Goal: Information Seeking & Learning: Learn about a topic

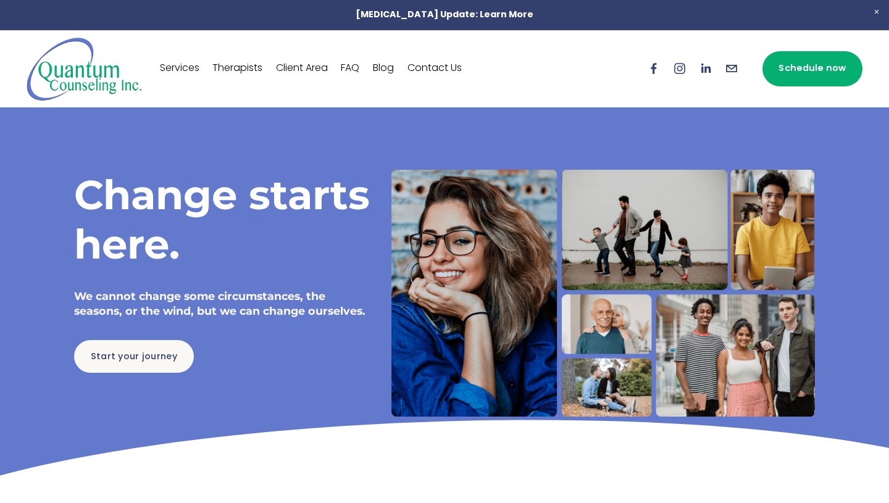
click at [240, 61] on link "Therapists" at bounding box center [237, 69] width 50 height 20
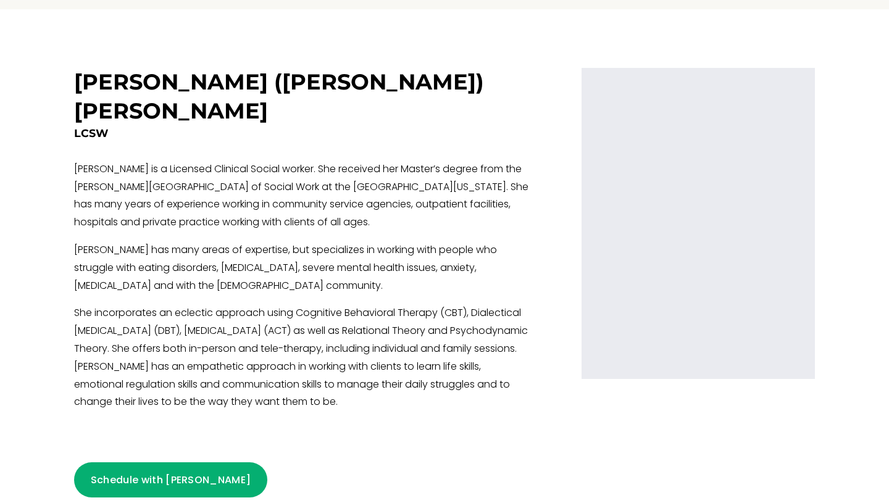
scroll to position [2034, 0]
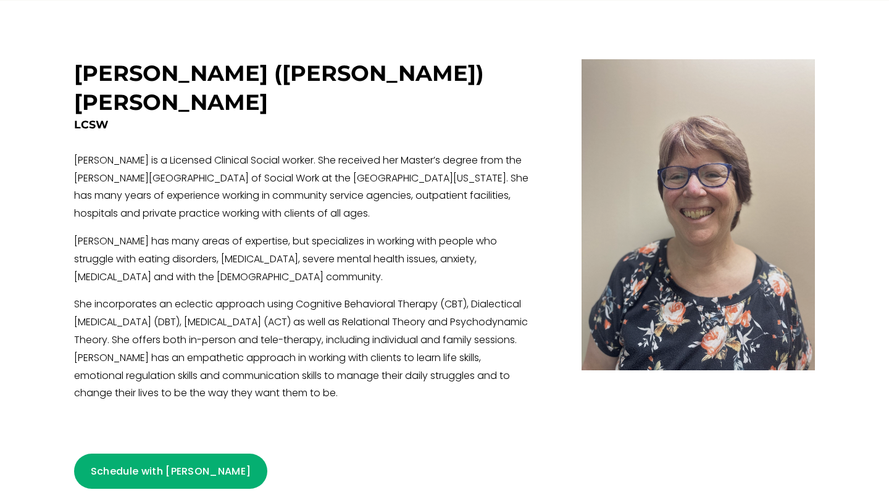
click at [114, 454] on link "Schedule with Kate" at bounding box center [170, 471] width 193 height 35
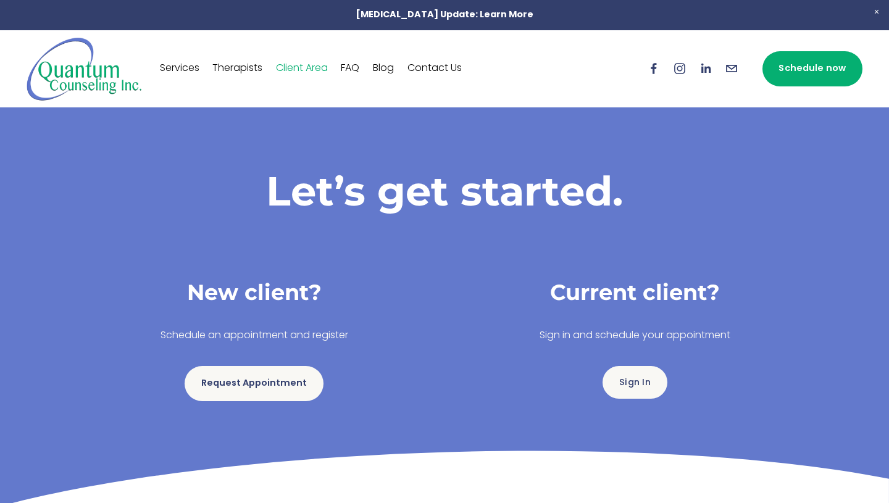
click at [235, 383] on link "Request Appointment" at bounding box center [254, 383] width 138 height 35
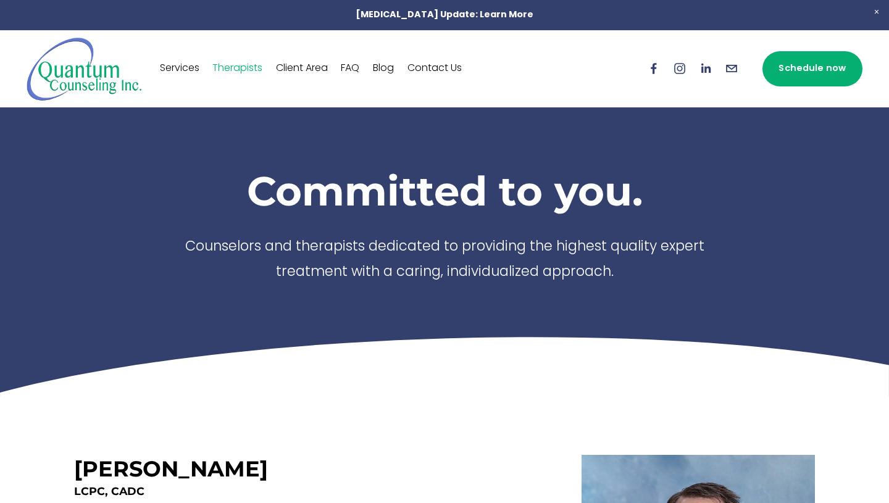
click at [312, 67] on link "Client Area" at bounding box center [302, 69] width 52 height 20
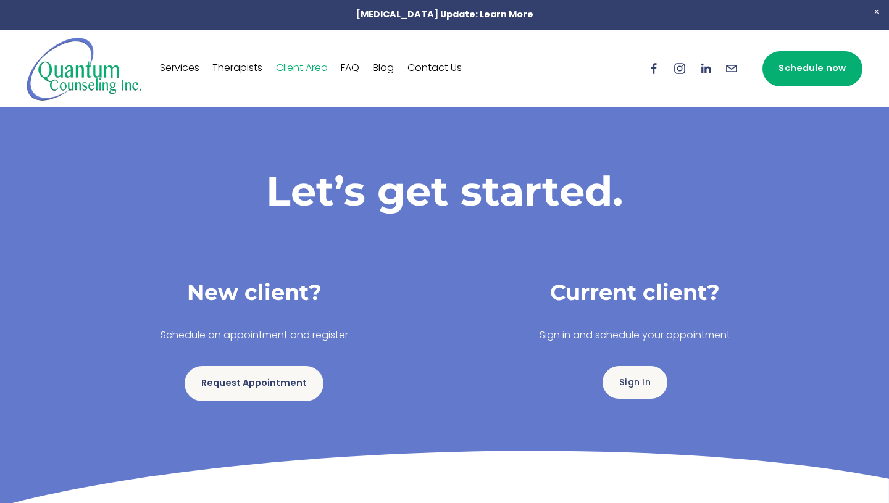
click at [385, 69] on link "Blog" at bounding box center [383, 69] width 21 height 20
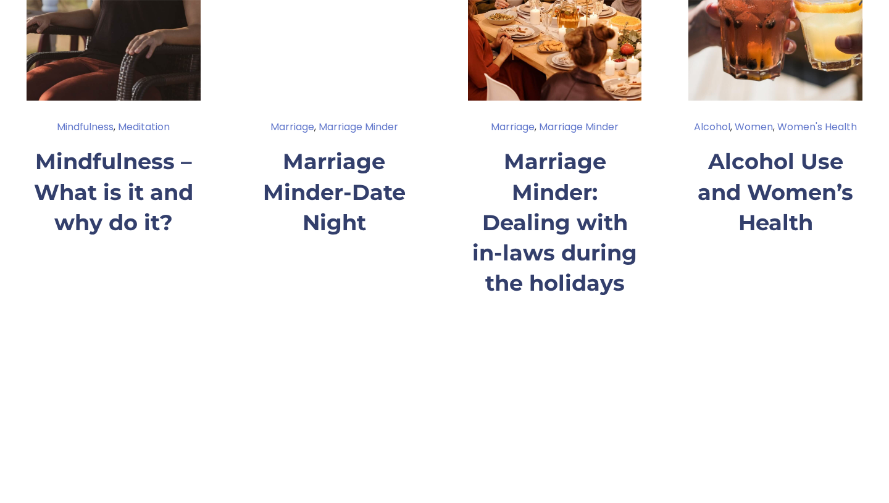
scroll to position [1062, 0]
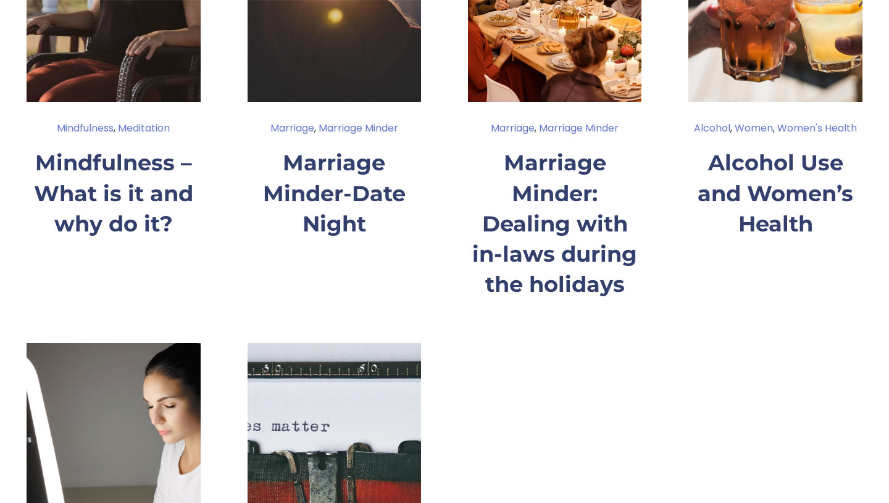
click at [736, 151] on link "Alcohol Use and Women’s Health" at bounding box center [776, 193] width 156 height 88
click at [94, 149] on link "Mindfulness – What is it and why do it?" at bounding box center [113, 193] width 159 height 88
click at [285, 149] on link "Marriage Minder-Date Night" at bounding box center [334, 193] width 143 height 88
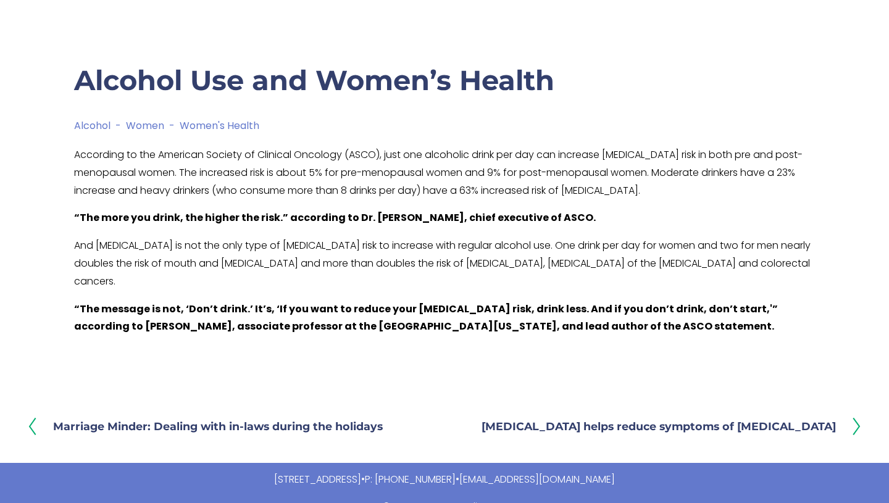
scroll to position [77, 0]
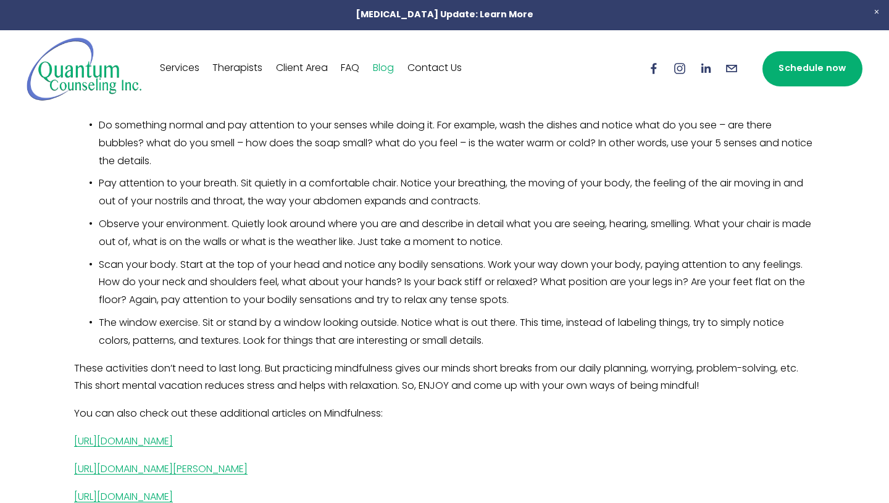
scroll to position [198, 0]
